Goal: Transaction & Acquisition: Book appointment/travel/reservation

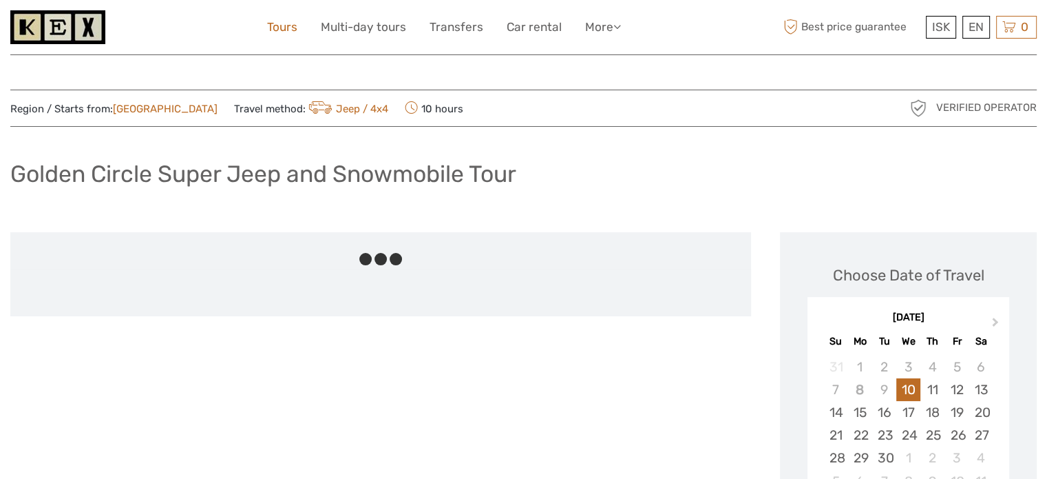
click at [291, 26] on link "Tours" at bounding box center [282, 27] width 30 height 20
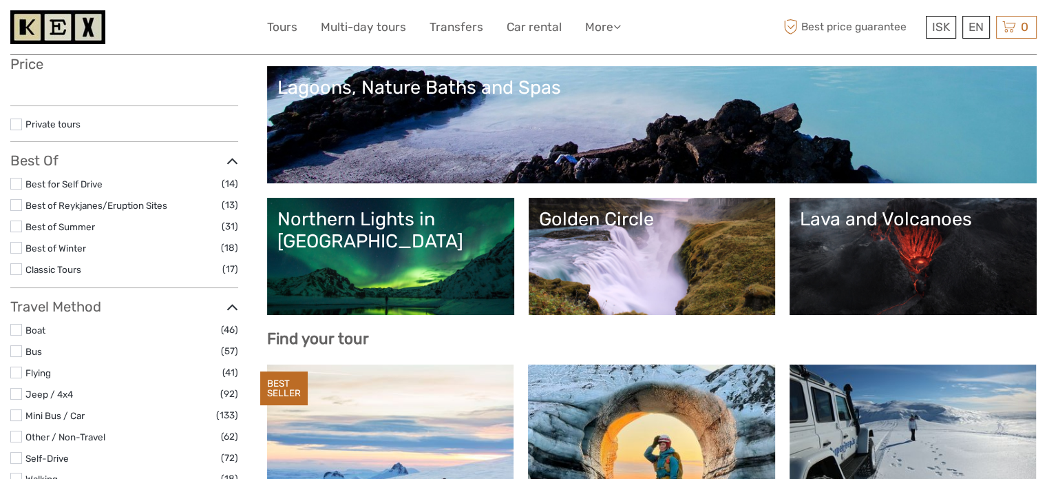
scroll to position [275, 0]
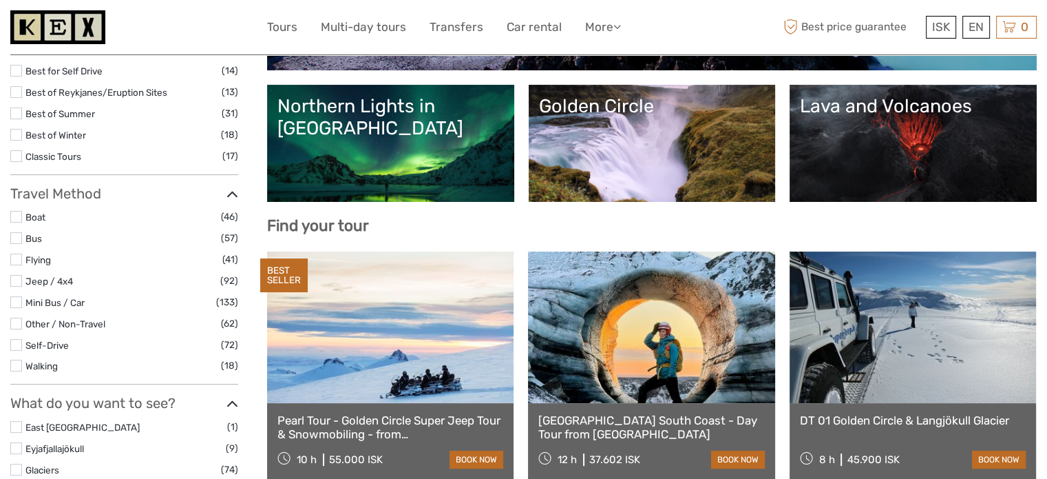
click at [370, 162] on link "Northern Lights in Iceland" at bounding box center [390, 143] width 227 height 96
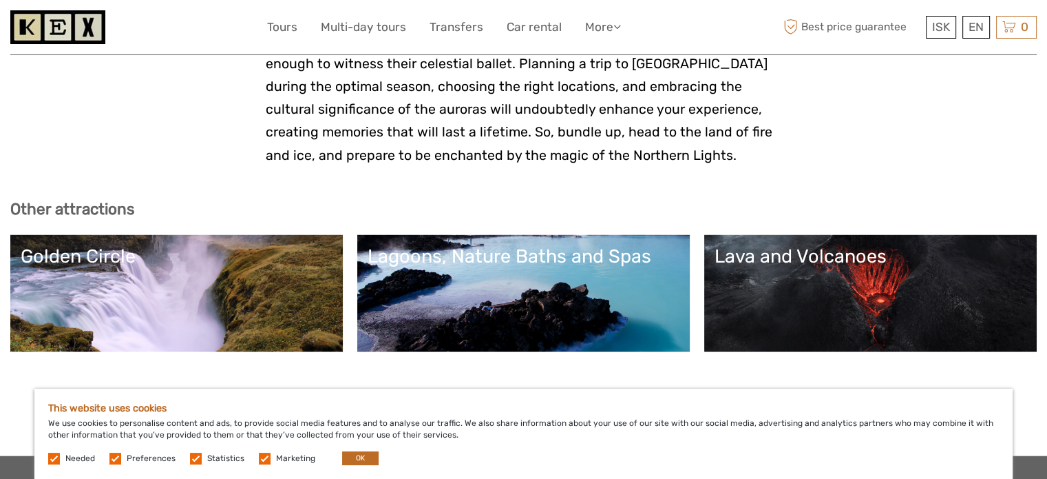
scroll to position [2889, 0]
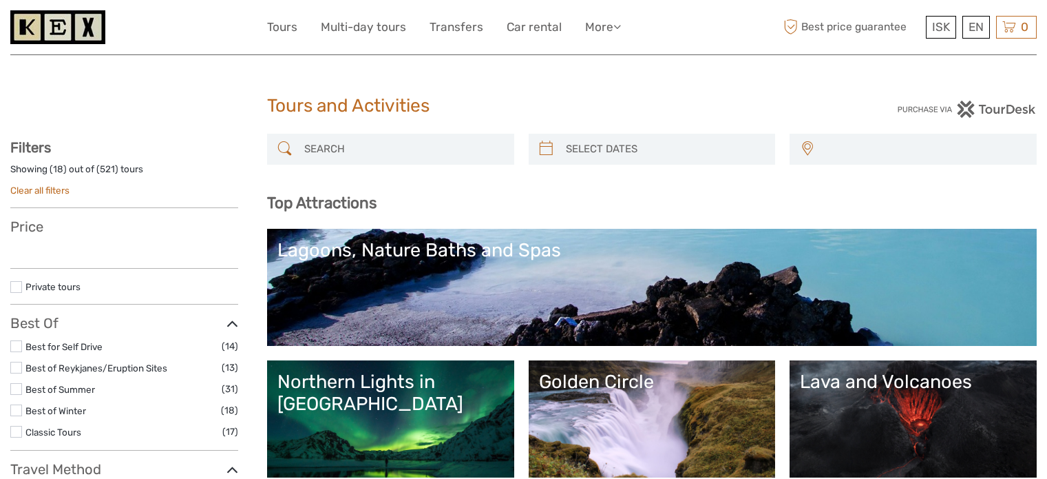
select select
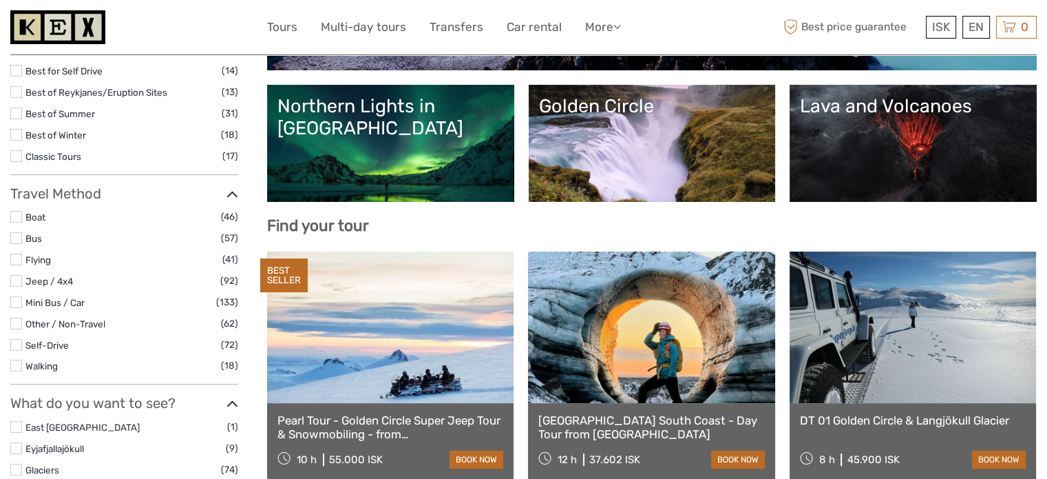
select select
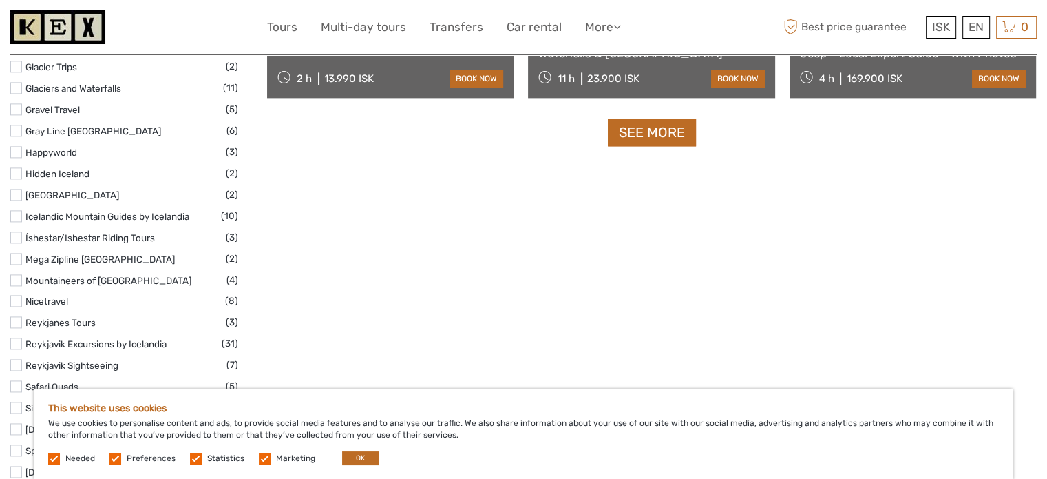
scroll to position [1790, 0]
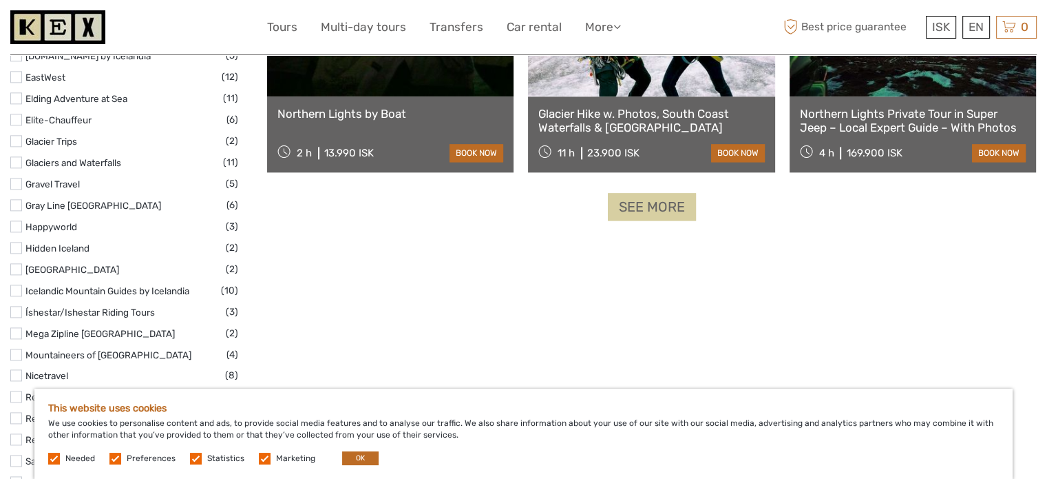
click at [647, 213] on link "See more" at bounding box center [652, 207] width 88 height 28
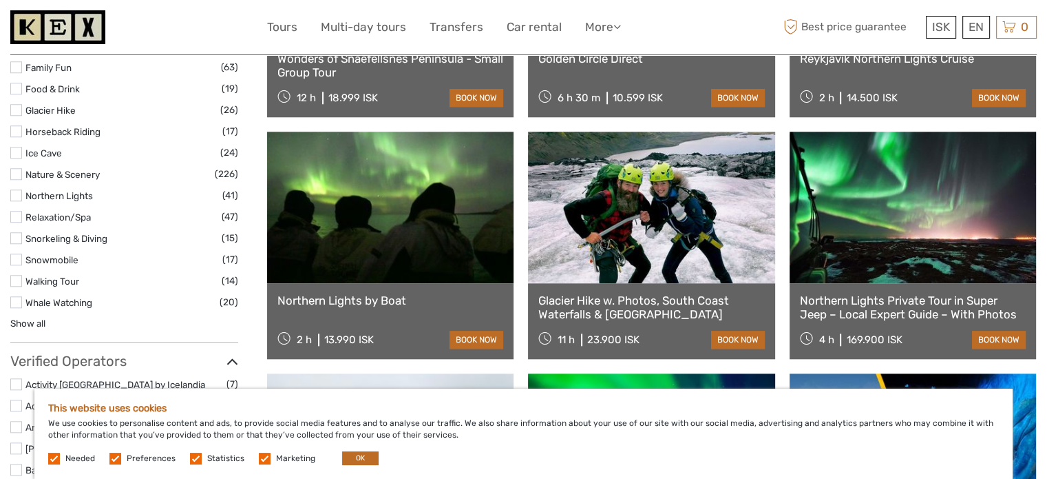
scroll to position [1239, 0]
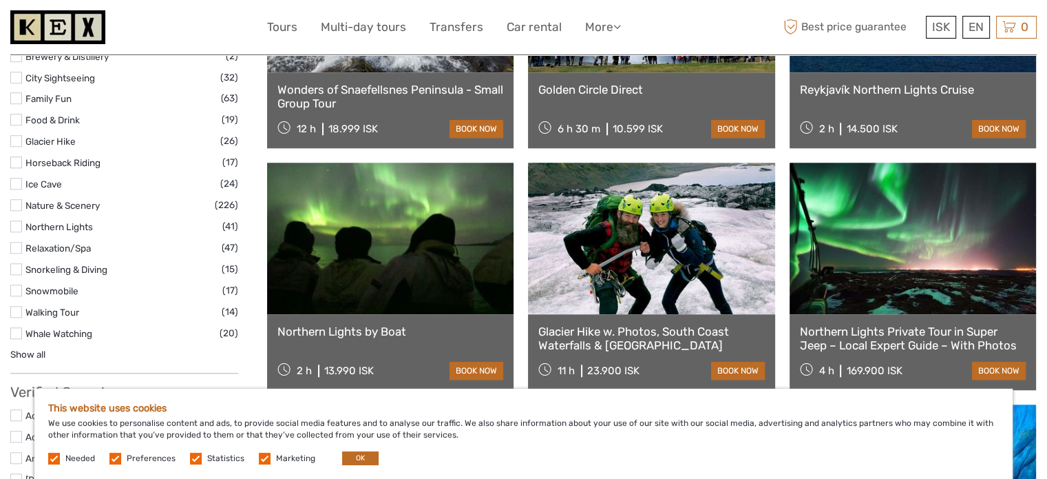
click at [670, 242] on link at bounding box center [651, 237] width 246 height 151
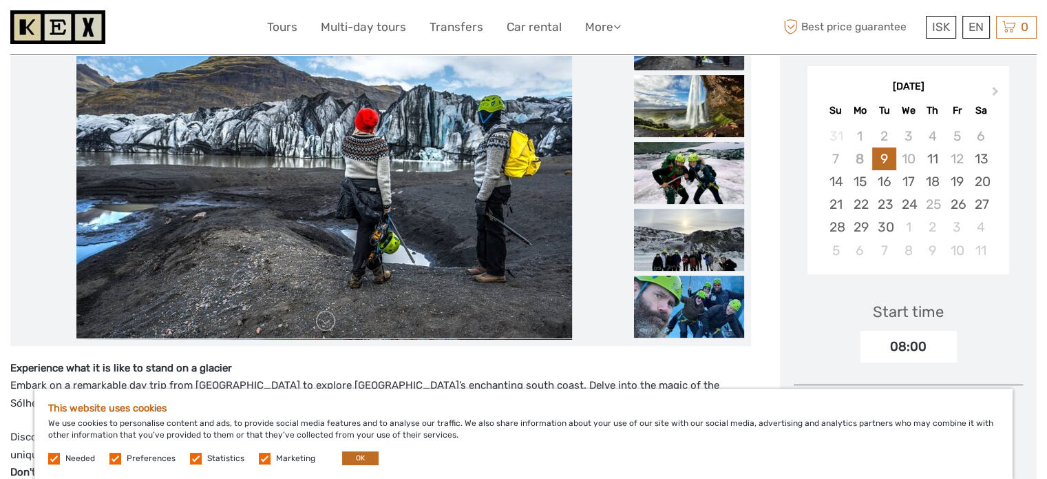
scroll to position [207, 0]
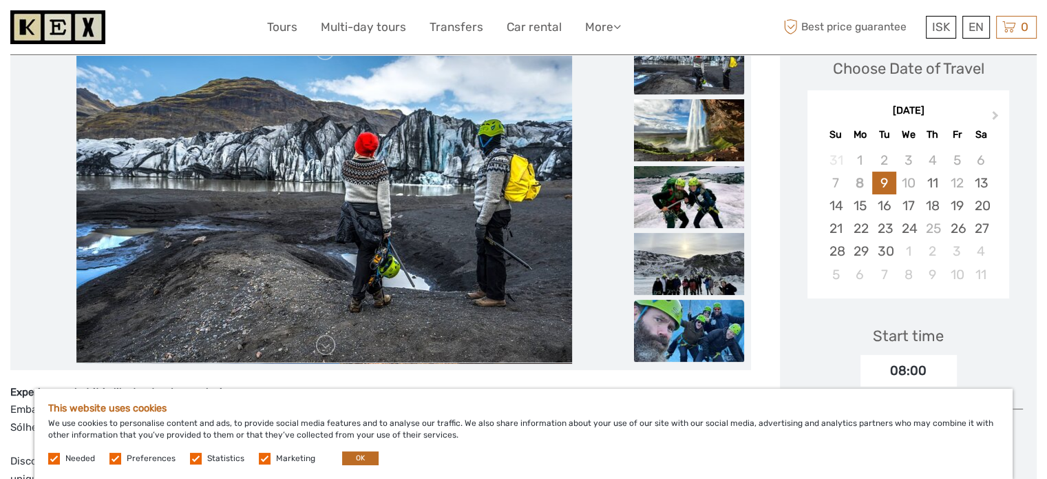
click at [682, 328] on img at bounding box center [689, 331] width 110 height 62
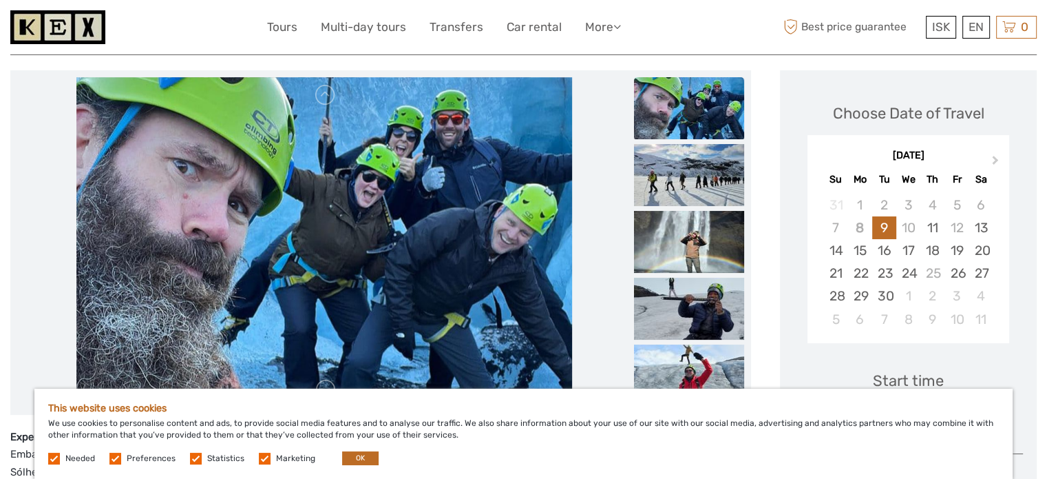
scroll to position [138, 0]
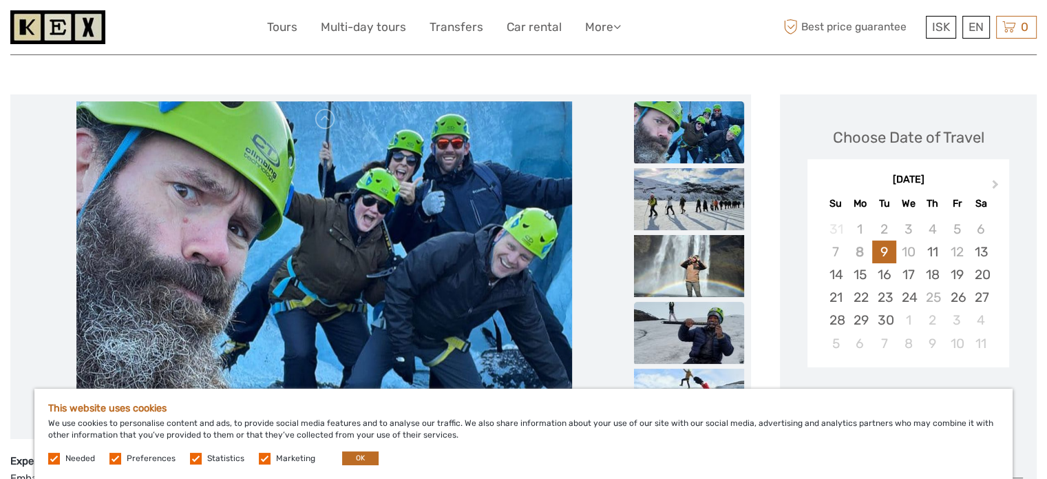
click at [669, 328] on img at bounding box center [689, 333] width 110 height 62
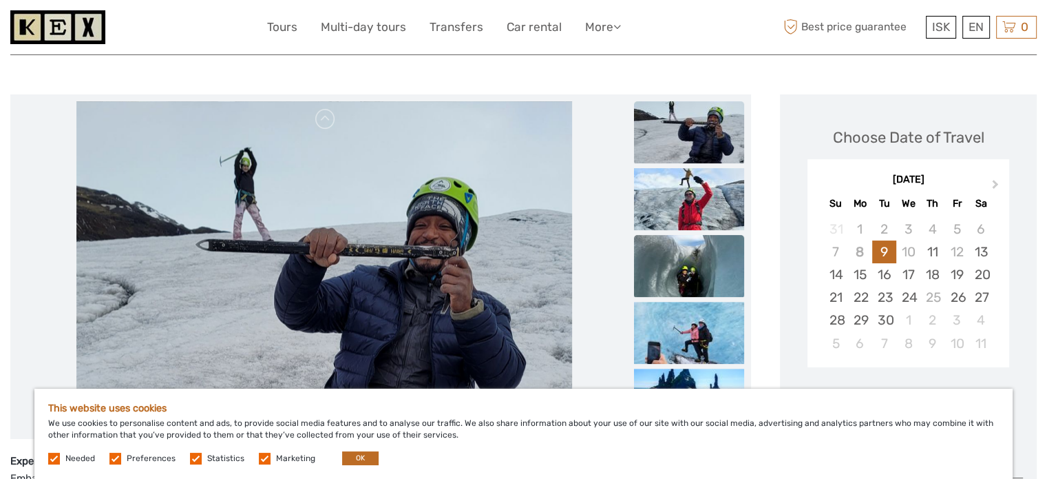
click at [674, 242] on img at bounding box center [689, 266] width 110 height 62
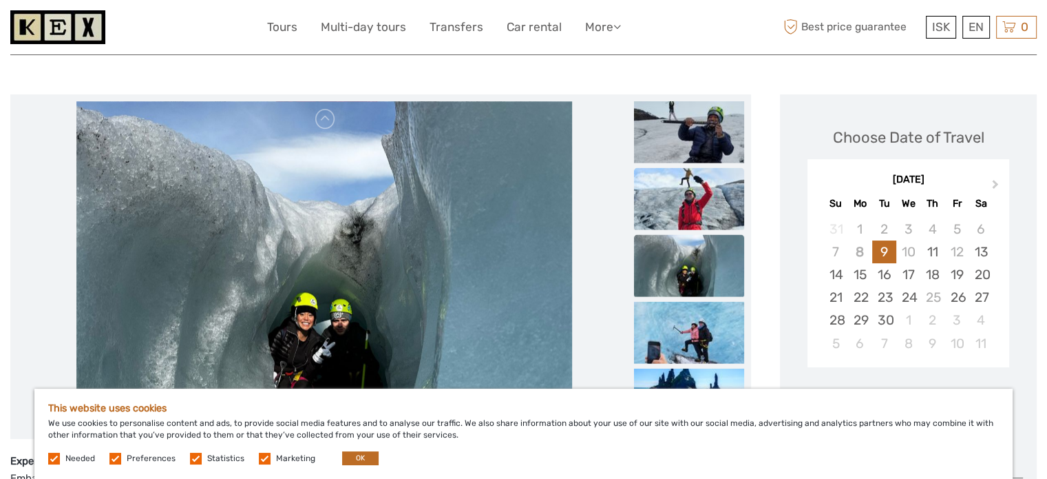
click at [668, 200] on img at bounding box center [689, 198] width 110 height 62
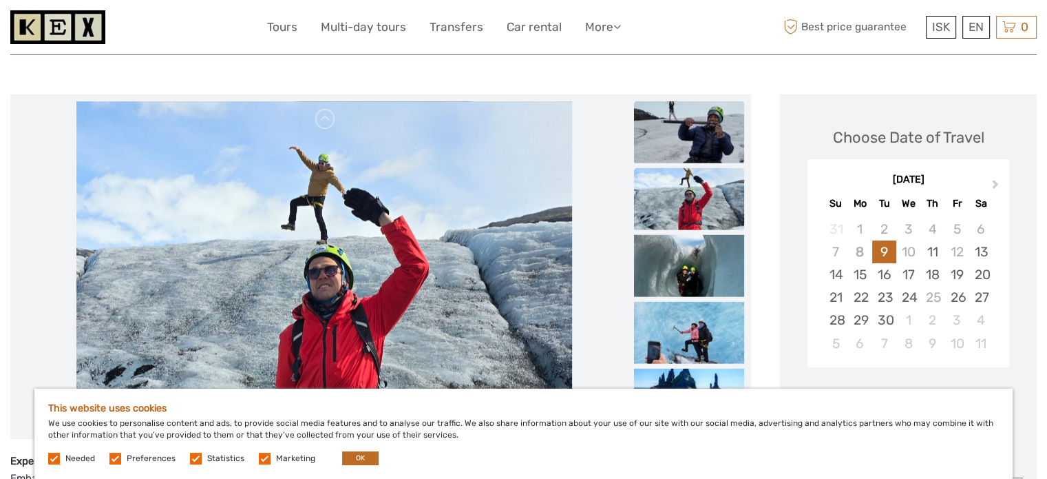
click at [672, 118] on img at bounding box center [689, 132] width 110 height 62
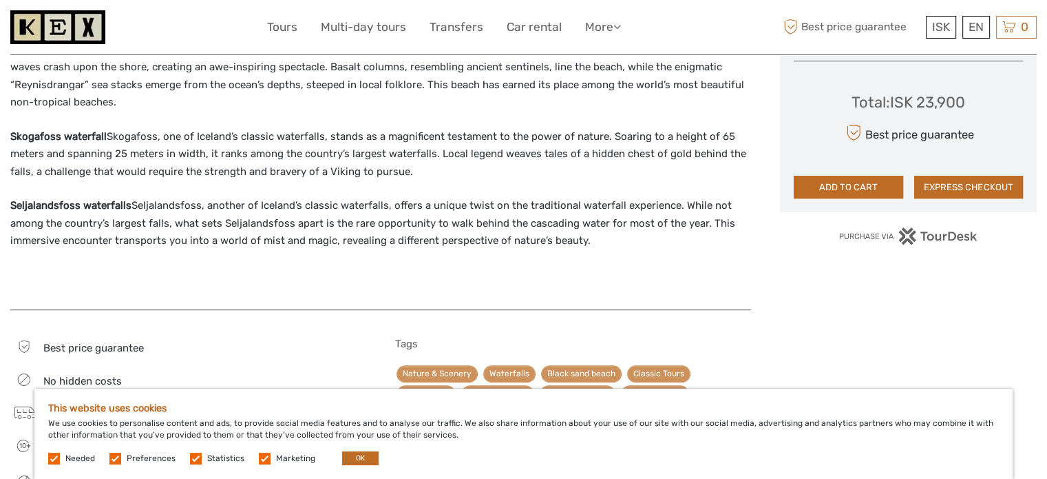
scroll to position [895, 0]
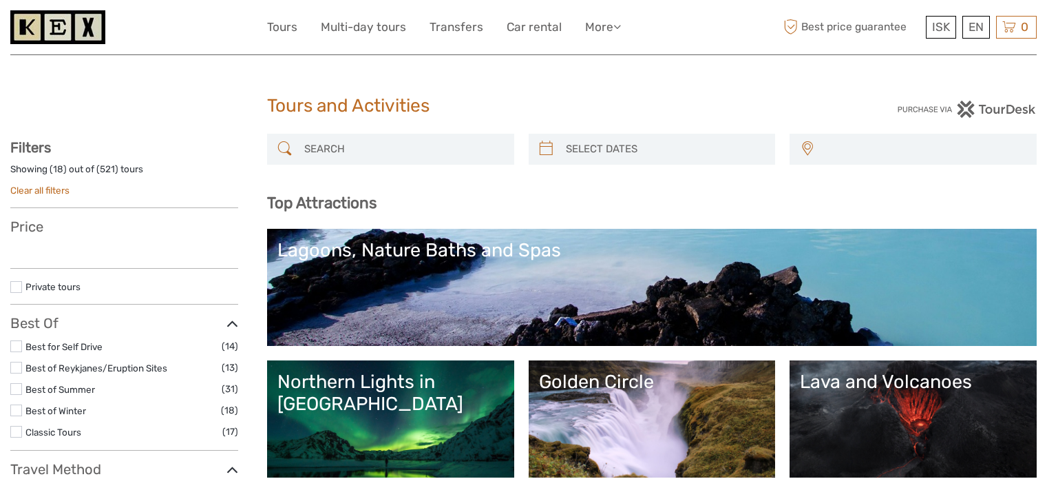
select select
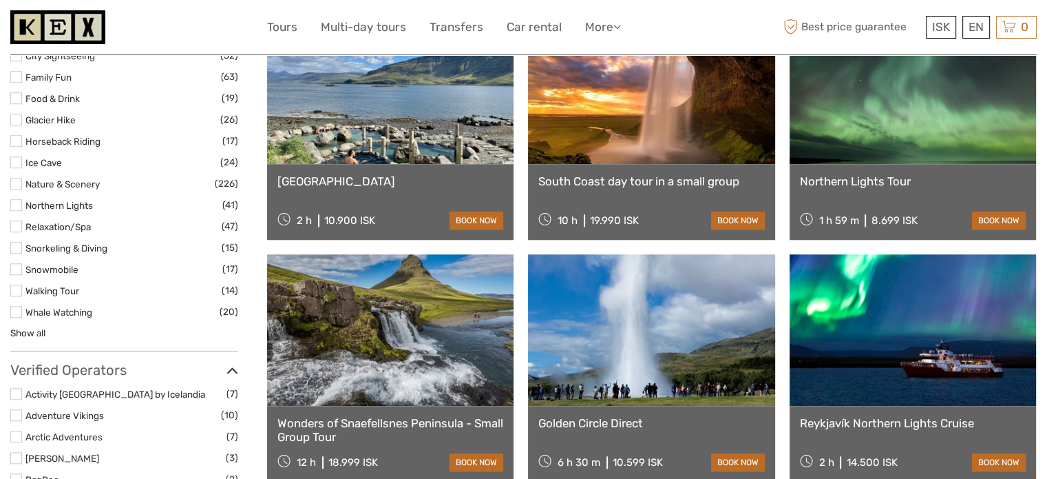
select select
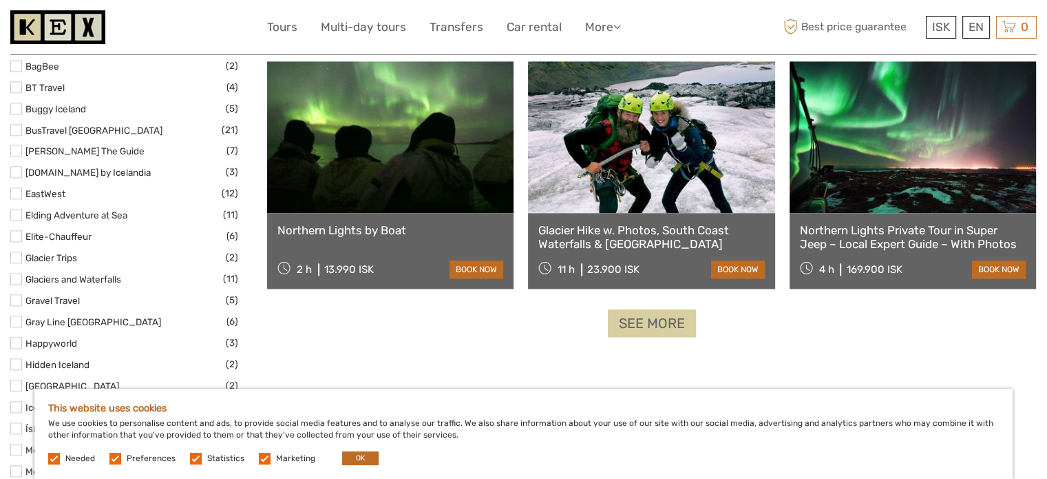
click at [623, 319] on link "See more" at bounding box center [652, 323] width 88 height 28
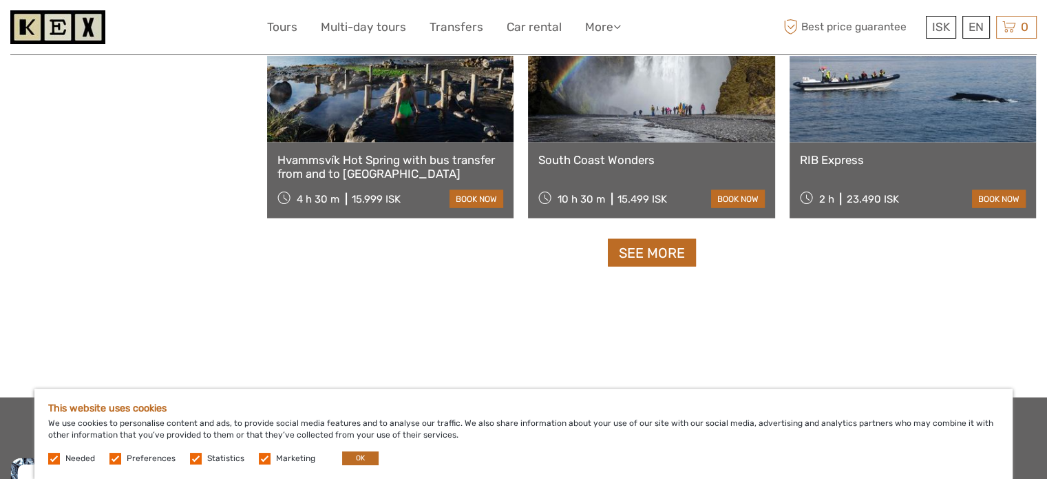
scroll to position [2582, 0]
